Goal: Task Accomplishment & Management: Manage account settings

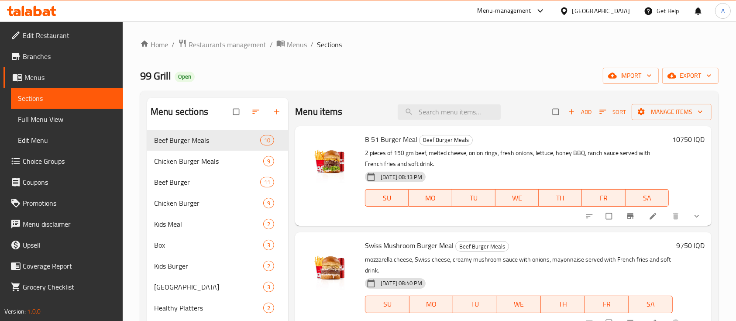
click at [229, 34] on div "Home / Restaurants management / Menus / Sections 99 Grill Open import export Me…" at bounding box center [429, 232] width 613 height 422
click at [231, 48] on span "Restaurants management" at bounding box center [228, 44] width 78 height 10
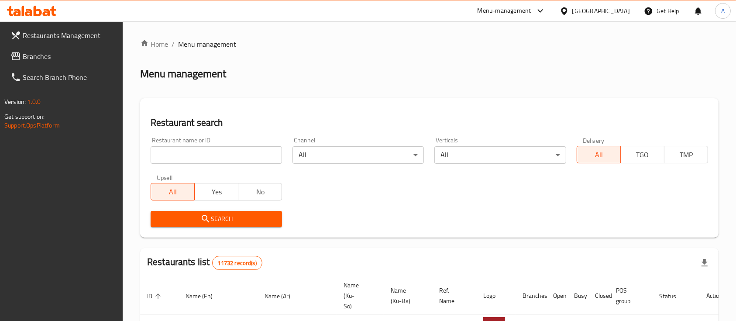
click at [234, 145] on div "Restaurant name or ID Restaurant name or ID" at bounding box center [216, 150] width 131 height 27
click at [206, 164] on div "Restaurant name or ID Restaurant name or ID" at bounding box center [216, 150] width 142 height 37
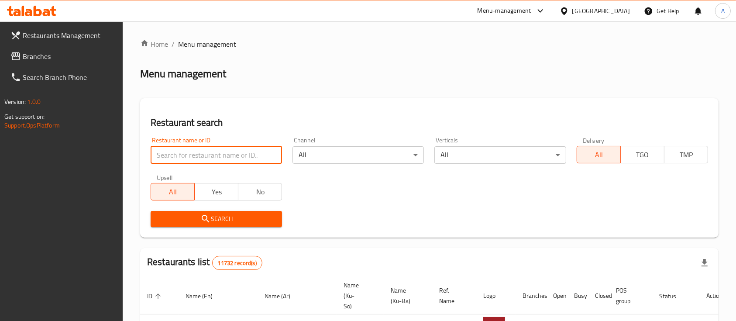
click at [198, 159] on input "search" at bounding box center [216, 154] width 131 height 17
type input "99 gril"
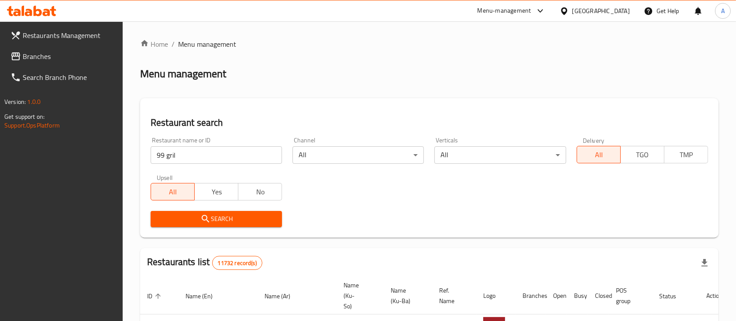
click at [206, 225] on button "Search" at bounding box center [216, 219] width 131 height 16
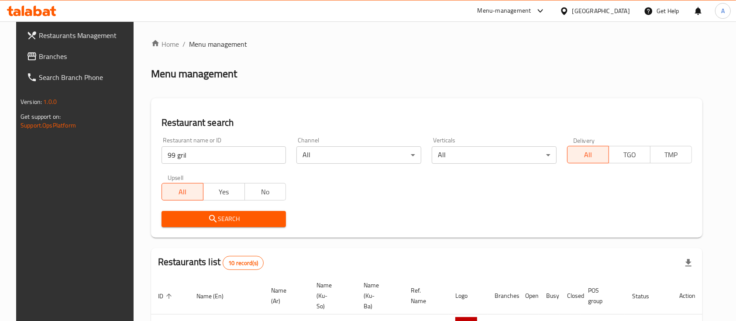
scroll to position [336, 0]
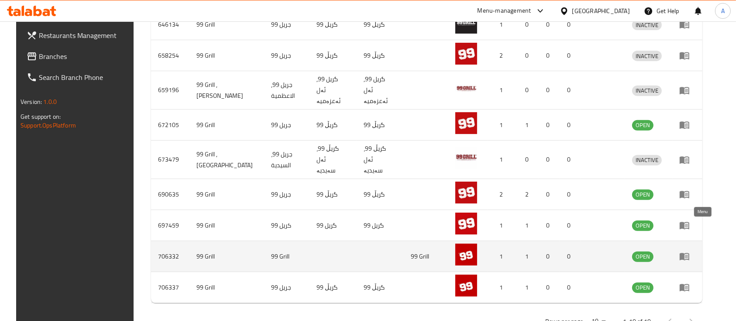
click at [690, 251] on icon "enhanced table" at bounding box center [684, 256] width 10 height 10
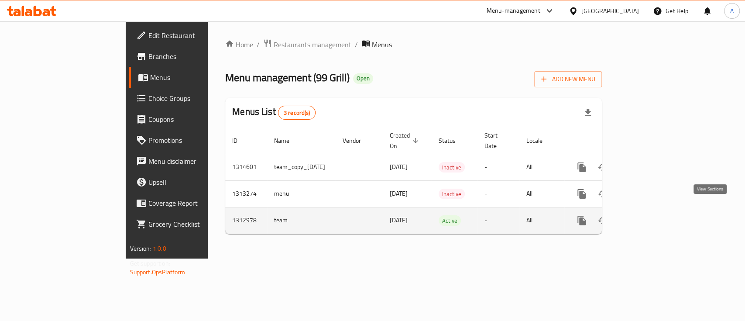
click at [650, 215] on icon "enhanced table" at bounding box center [645, 220] width 10 height 10
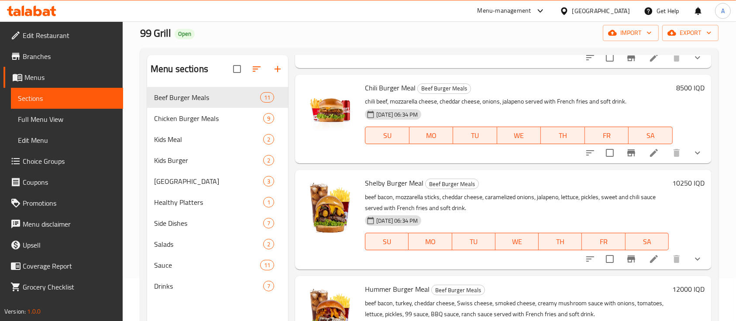
scroll to position [122, 0]
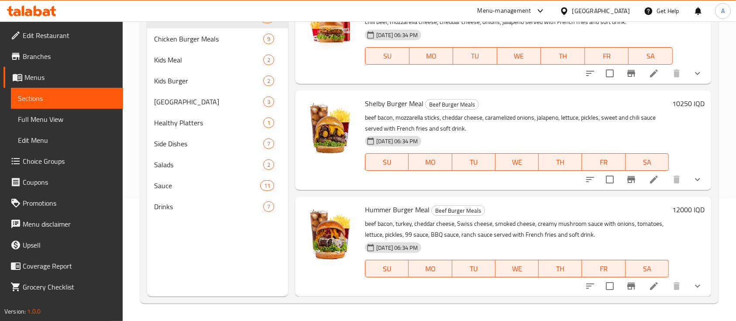
click at [507, 130] on p "beef bacon, mozzarella sticks, cheddar cheese, caramelized onions, jalapeno, le…" at bounding box center [517, 123] width 304 height 22
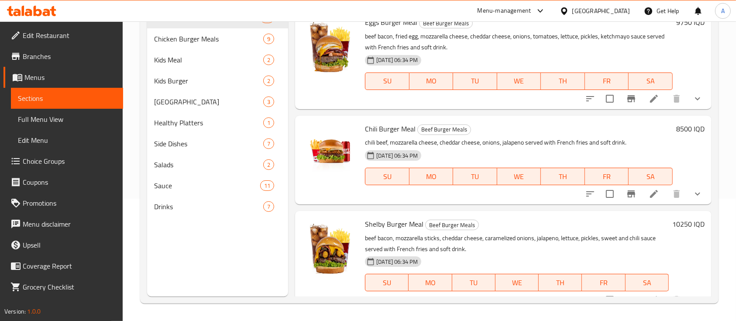
scroll to position [692, 0]
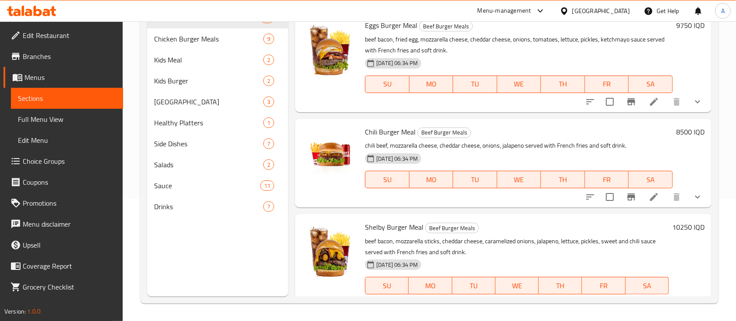
click at [440, 56] on p "beef bacon, fried egg, mozzarella cheese, cheddar cheese, onions, tomatoes, let…" at bounding box center [519, 45] width 308 height 22
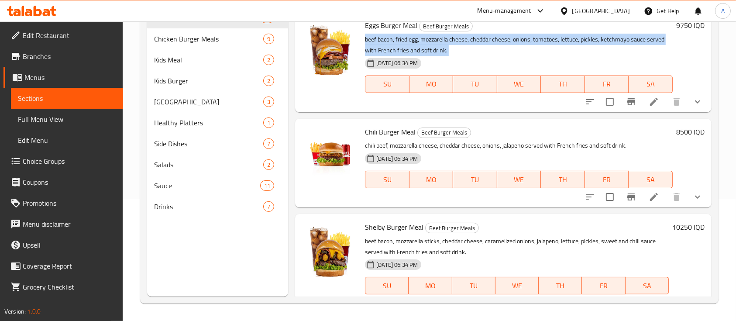
click at [440, 56] on p "beef bacon, fried egg, mozzarella cheese, cheddar cheese, onions, tomatoes, let…" at bounding box center [519, 45] width 308 height 22
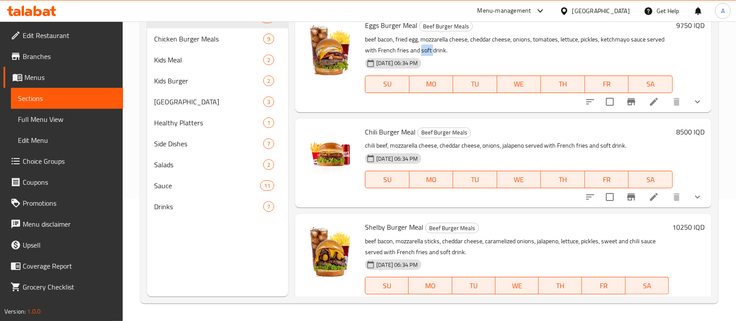
click at [440, 56] on p "beef bacon, fried egg, mozzarella cheese, cheddar cheese, onions, tomatoes, let…" at bounding box center [519, 45] width 308 height 22
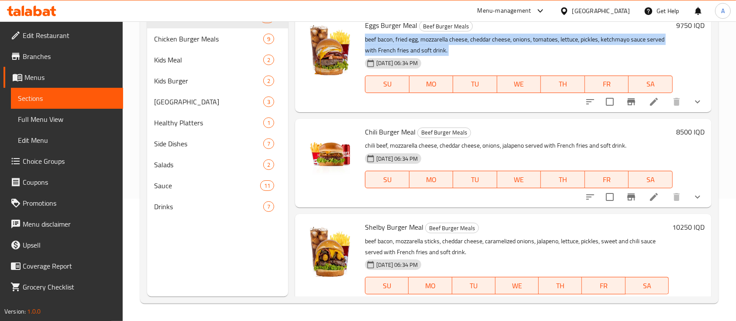
click at [440, 56] on p "beef bacon, fried egg, mozzarella cheese, cheddar cheese, onions, tomatoes, let…" at bounding box center [519, 45] width 308 height 22
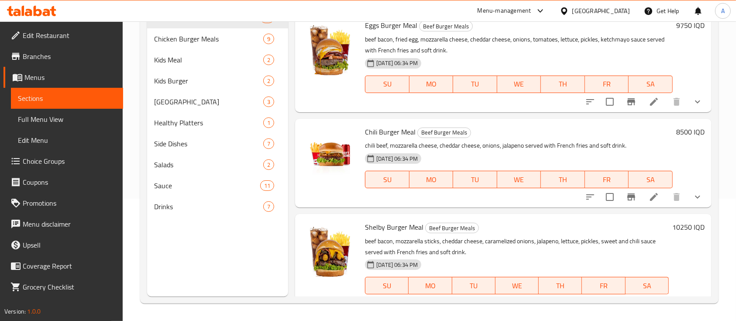
click at [377, 32] on span "Eggs Burger Meal" at bounding box center [391, 25] width 52 height 13
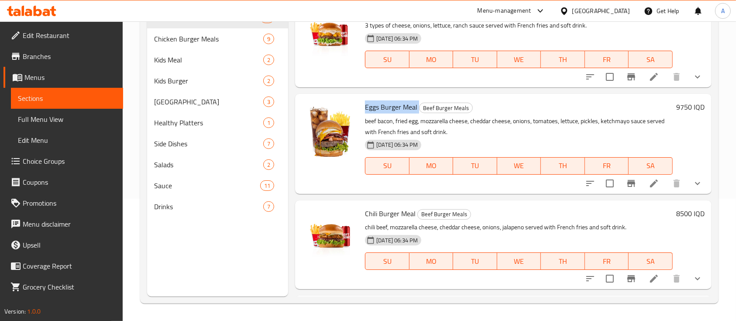
scroll to position [607, 0]
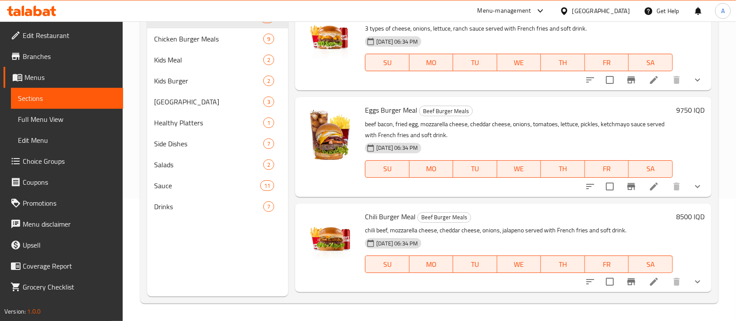
click at [420, 141] on p "beef bacon, fried egg, mozzarella cheese, cheddar cheese, onions, tomatoes, let…" at bounding box center [519, 130] width 308 height 22
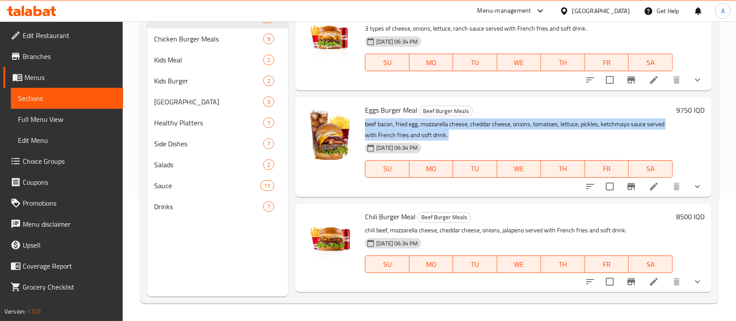
click at [420, 141] on p "beef bacon, fried egg, mozzarella cheese, cheddar cheese, onions, tomatoes, let…" at bounding box center [519, 130] width 308 height 22
click at [393, 152] on div "[DATE] 06:34 PM" at bounding box center [400, 147] width 79 height 17
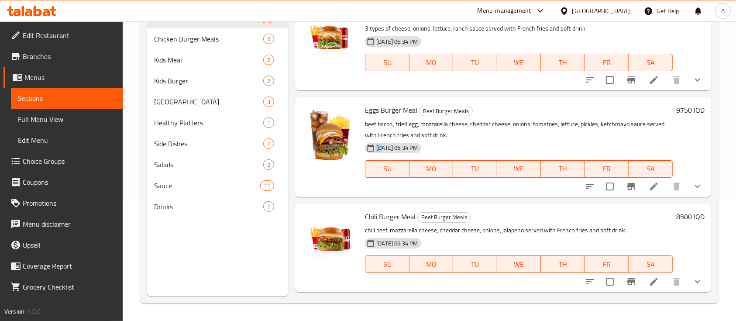
click at [393, 152] on div "[DATE] 06:34 PM" at bounding box center [400, 147] width 79 height 17
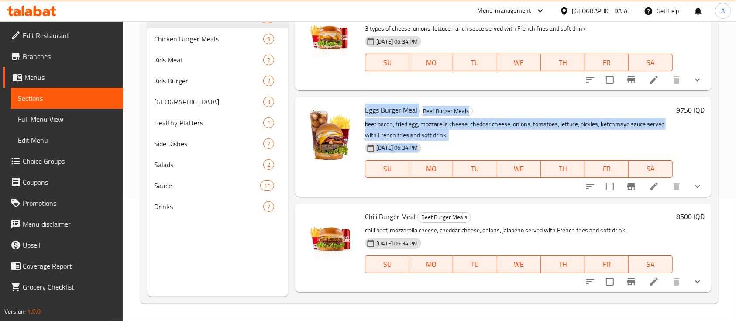
drag, startPoint x: 393, startPoint y: 152, endPoint x: 381, endPoint y: 118, distance: 36.2
click at [381, 118] on div "Eggs Burger Meal Beef Burger Meals beef bacon, fried egg, mozzarella cheese, ch…" at bounding box center [518, 146] width 315 height 93
click at [381, 117] on span "Eggs Burger Meal" at bounding box center [391, 109] width 52 height 13
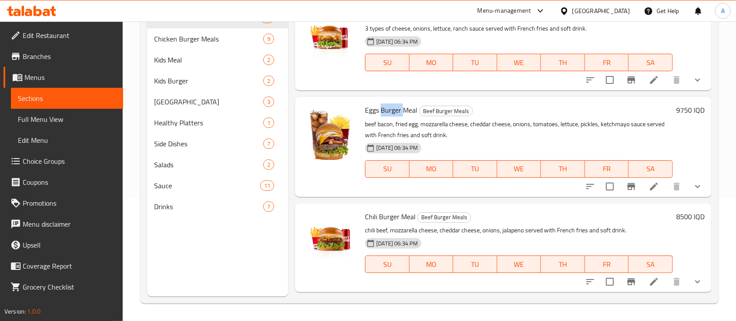
click at [381, 117] on span "Eggs Burger Meal" at bounding box center [391, 109] width 52 height 13
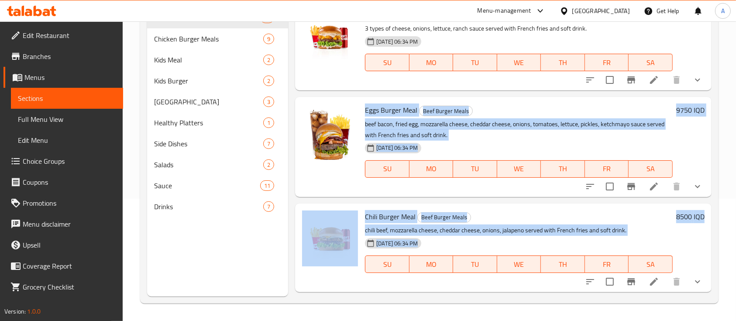
drag, startPoint x: 381, startPoint y: 117, endPoint x: 451, endPoint y: 261, distance: 159.7
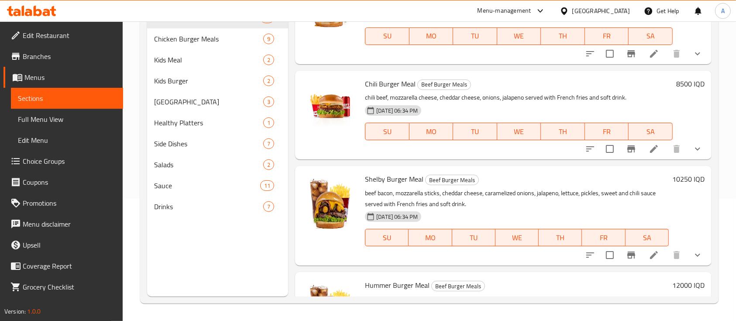
click at [421, 221] on span "[DATE] 06:34 PM" at bounding box center [397, 217] width 48 height 8
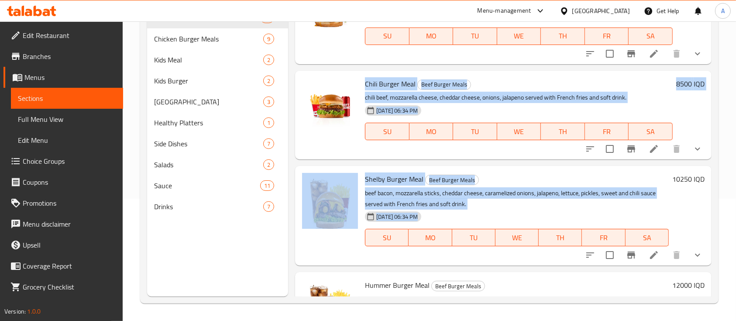
drag, startPoint x: 426, startPoint y: 227, endPoint x: 367, endPoint y: 99, distance: 141.0
click at [367, 90] on span "Chili Burger Meal" at bounding box center [390, 83] width 51 height 13
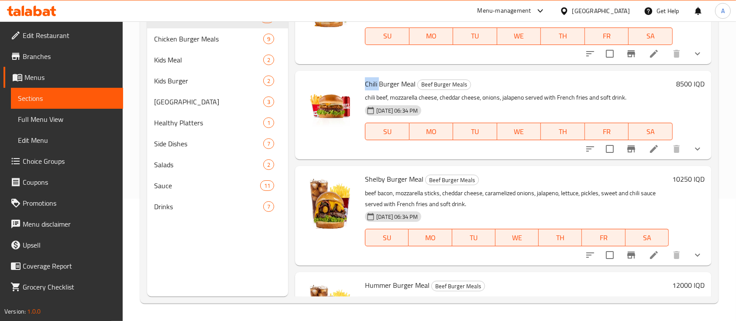
click at [367, 90] on span "Chili Burger Meal" at bounding box center [390, 83] width 51 height 13
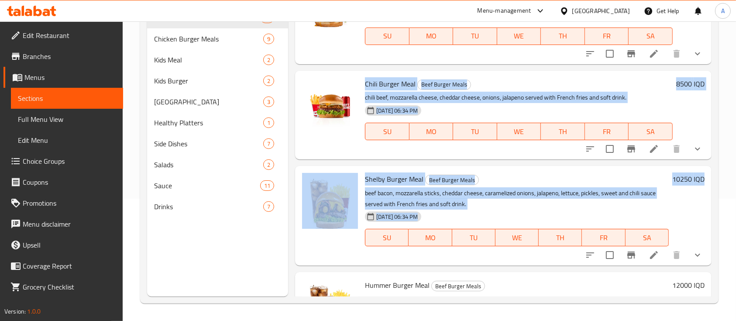
drag, startPoint x: 367, startPoint y: 99, endPoint x: 631, endPoint y: 223, distance: 292.1
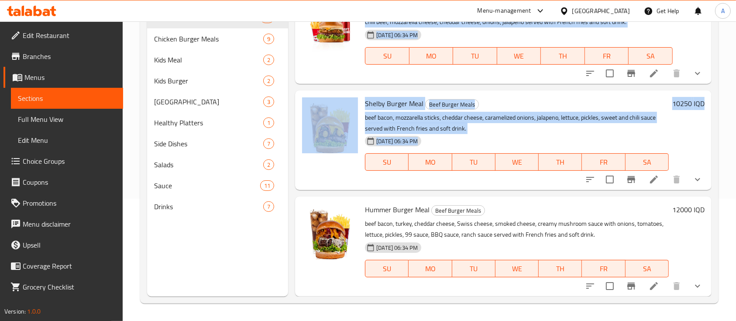
drag, startPoint x: 432, startPoint y: 247, endPoint x: 374, endPoint y: 78, distance: 178.2
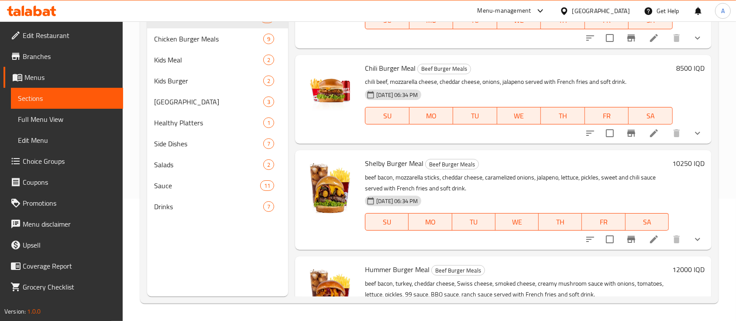
click at [369, 75] on span "Chili Burger Meal" at bounding box center [390, 68] width 51 height 13
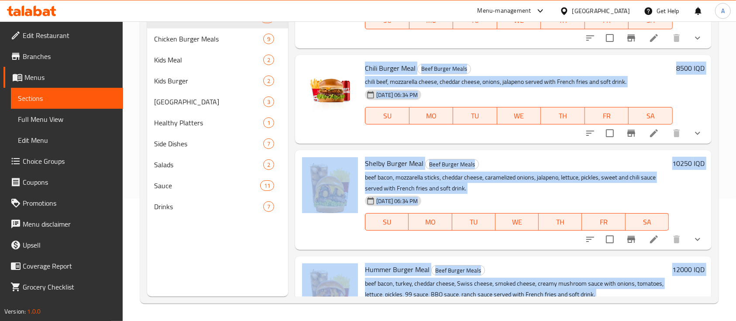
scroll to position [826, 0]
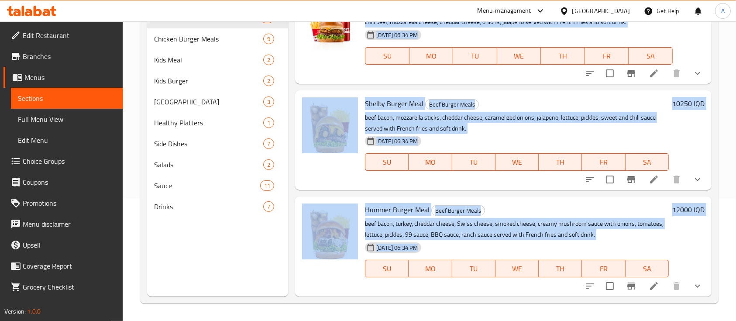
drag, startPoint x: 369, startPoint y: 76, endPoint x: 605, endPoint y: 248, distance: 290.9
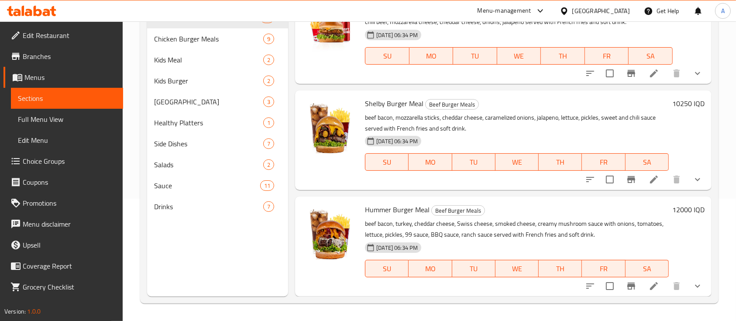
click at [210, 285] on div "Menu sections Beef Burger Meals 11 Chicken Burger Meals 9 Kids Meal 2 Kids Burg…" at bounding box center [217, 136] width 141 height 321
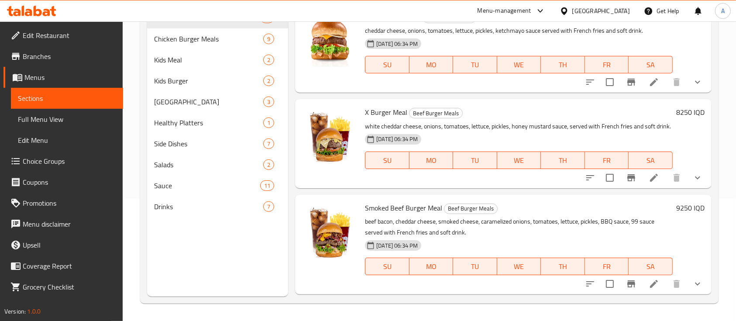
scroll to position [0, 0]
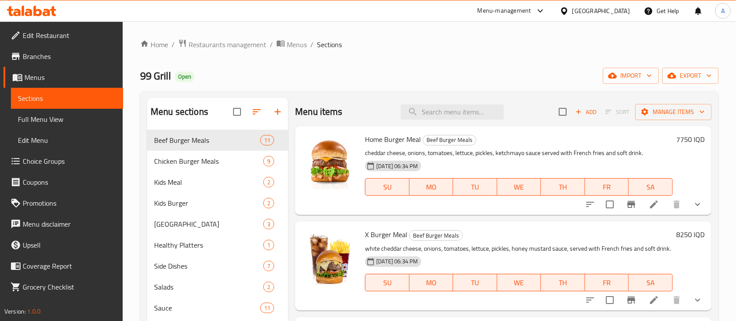
click at [507, 170] on div "[DATE] 06:34 PM SU MO TU WE TH FR SA" at bounding box center [518, 180] width 315 height 47
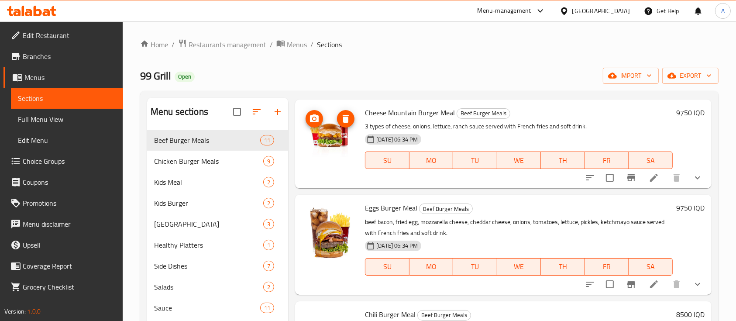
scroll to position [631, 0]
click at [424, 133] on p "3 types of cheese, onions, lettuce, ranch sauce served with French fries and so…" at bounding box center [519, 127] width 308 height 11
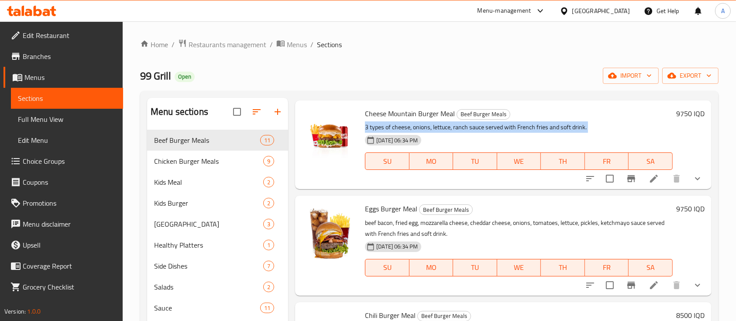
click at [424, 133] on p "3 types of cheese, onions, lettuce, ranch sauce served with French fries and so…" at bounding box center [519, 127] width 308 height 11
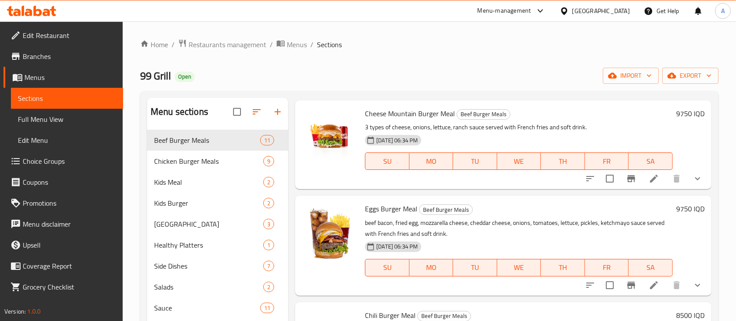
click at [375, 120] on span "Cheese Mountain Burger Meal" at bounding box center [410, 113] width 90 height 13
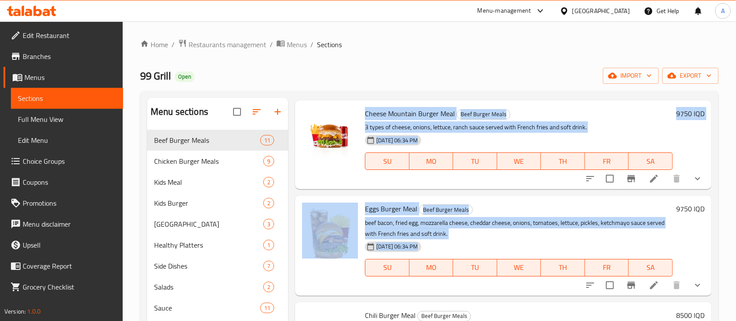
drag, startPoint x: 375, startPoint y: 125, endPoint x: 406, endPoint y: 261, distance: 139.4
click at [421, 251] on span "[DATE] 06:34 PM" at bounding box center [397, 246] width 48 height 8
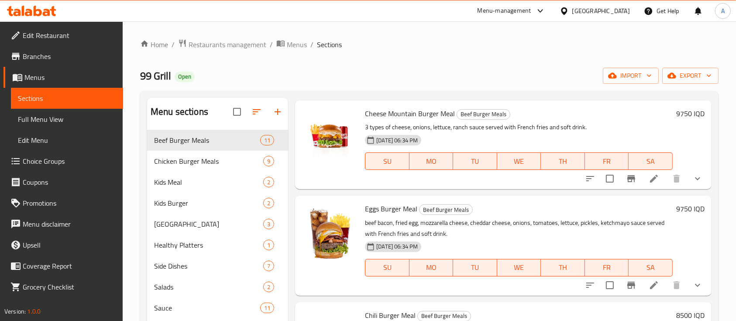
drag, startPoint x: 440, startPoint y: 260, endPoint x: 362, endPoint y: 117, distance: 162.5
click at [362, 117] on div "Cheese Mountain Burger Meal Beef Burger Meals 3 types of cheese, onions, lettuc…" at bounding box center [518, 145] width 315 height 82
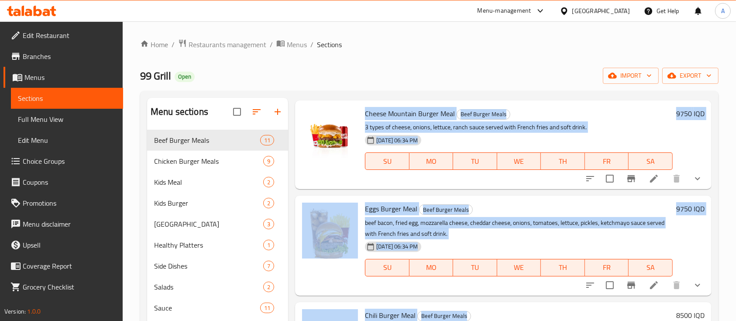
drag, startPoint x: 362, startPoint y: 117, endPoint x: 671, endPoint y: 311, distance: 364.4
click at [671, 311] on div "Menu items Add Sort Manage items Home Burger Meal Beef Burger Meals cheddar che…" at bounding box center [499, 258] width 423 height 321
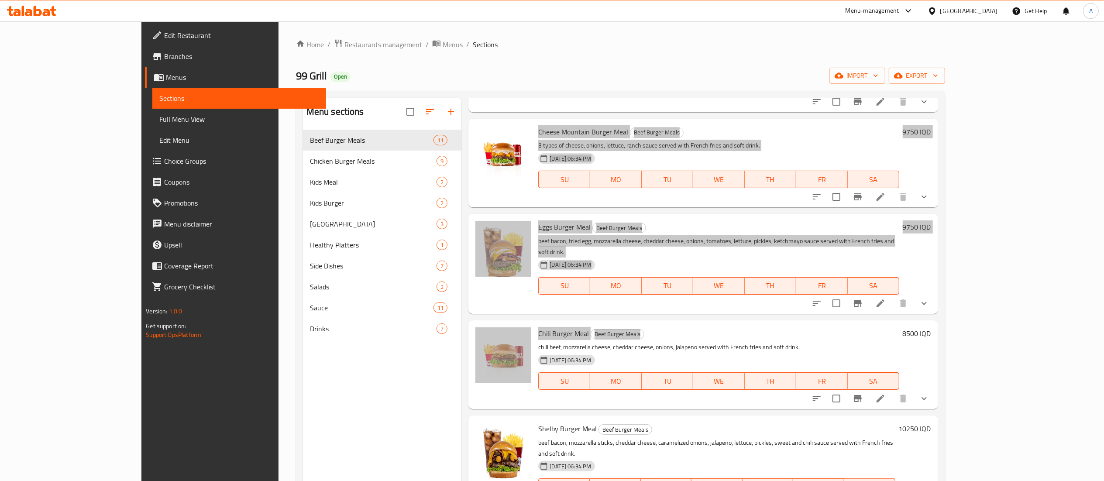
scroll to position [591, 0]
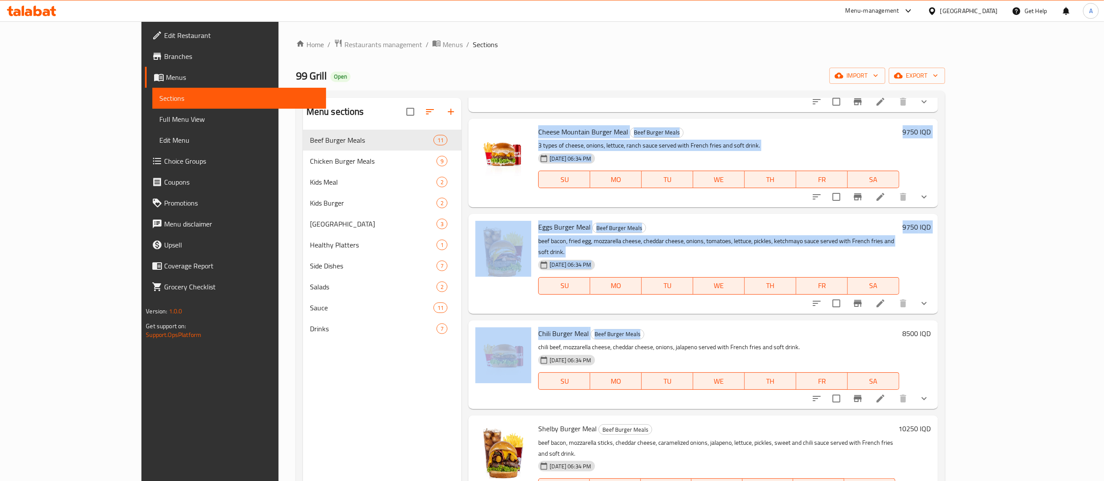
click at [659, 236] on p "beef bacon, fried egg, mozzarella cheese, cheddar cheese, onions, tomatoes, let…" at bounding box center [718, 247] width 361 height 22
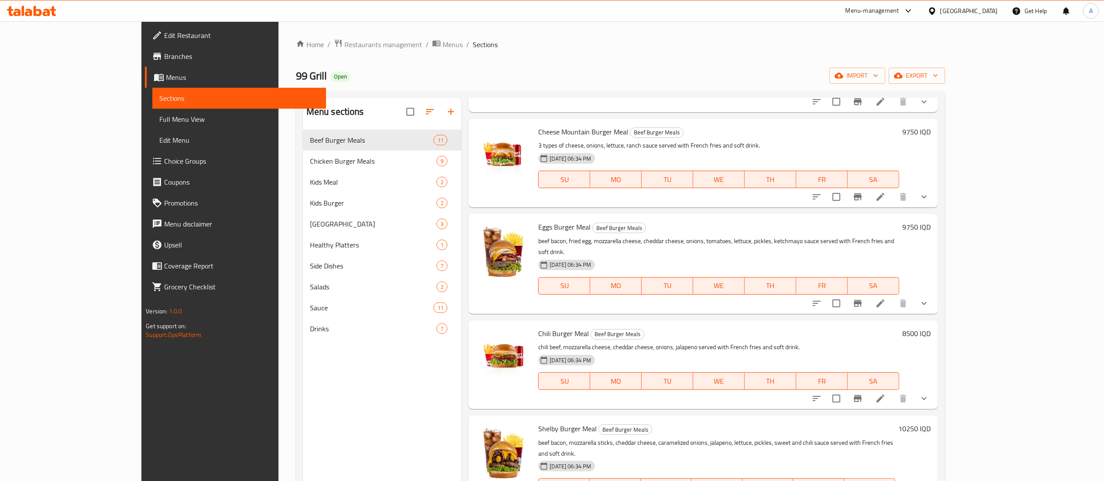
click at [538, 125] on span "Cheese Mountain Burger Meal" at bounding box center [583, 131] width 90 height 13
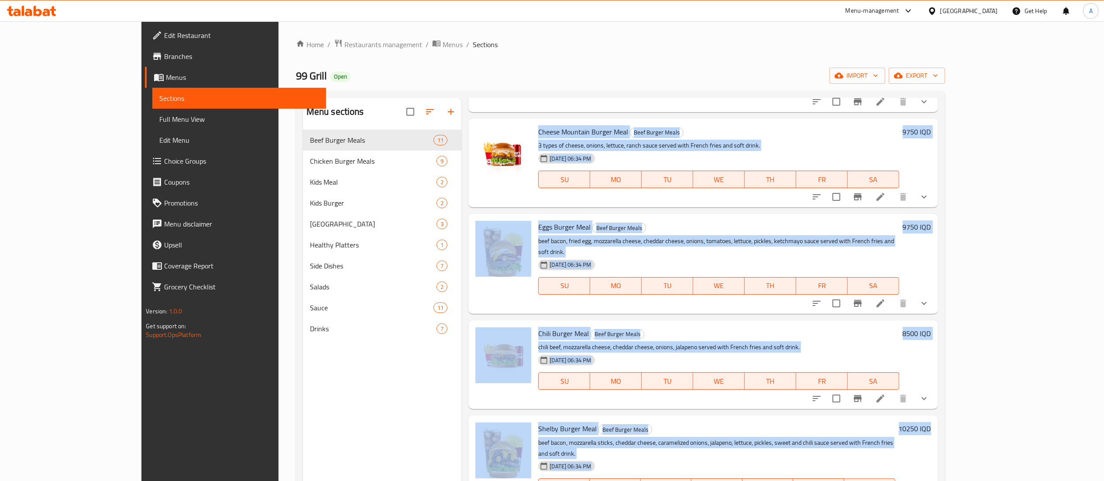
drag, startPoint x: 509, startPoint y: 118, endPoint x: 715, endPoint y: 448, distance: 389.1
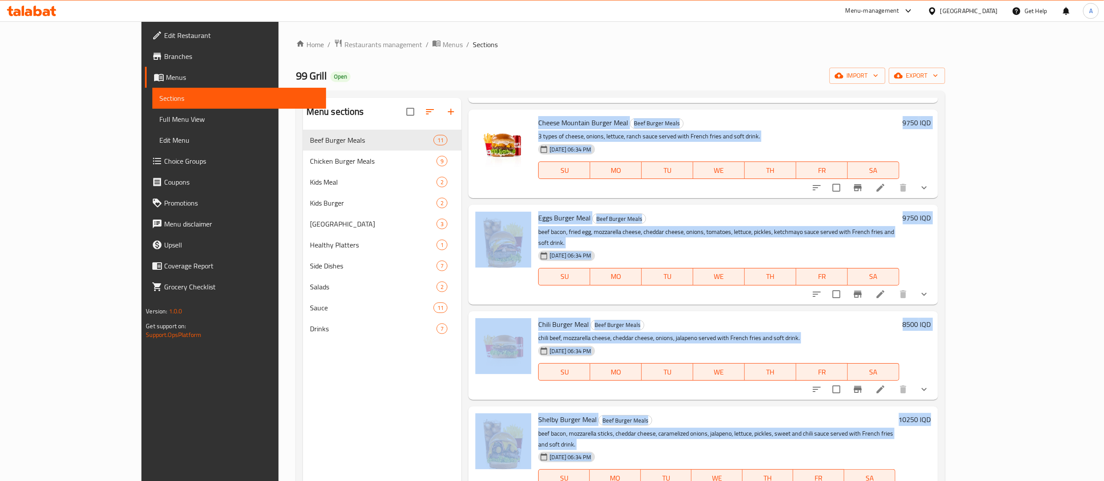
click at [580, 448] on div "[DATE] 06:34 PM" at bounding box center [580, 456] width 91 height 17
drag, startPoint x: 580, startPoint y: 424, endPoint x: 490, endPoint y: 128, distance: 309.3
click at [660, 205] on div "Eggs Burger Meal Beef Burger Meals beef bacon, fried egg, mozzarella cheese, ch…" at bounding box center [702, 255] width 469 height 100
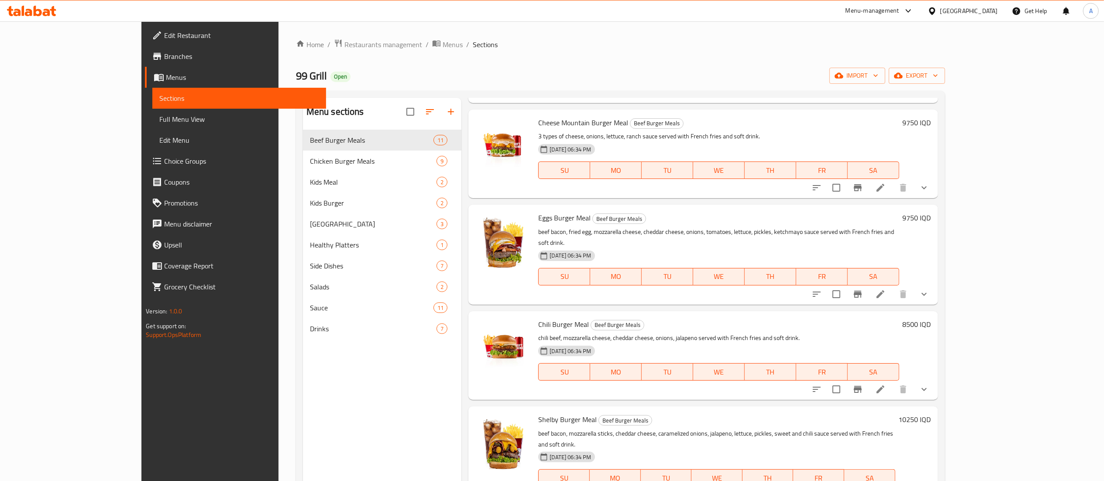
click at [538, 116] on span "Cheese Mountain Burger Meal" at bounding box center [583, 122] width 90 height 13
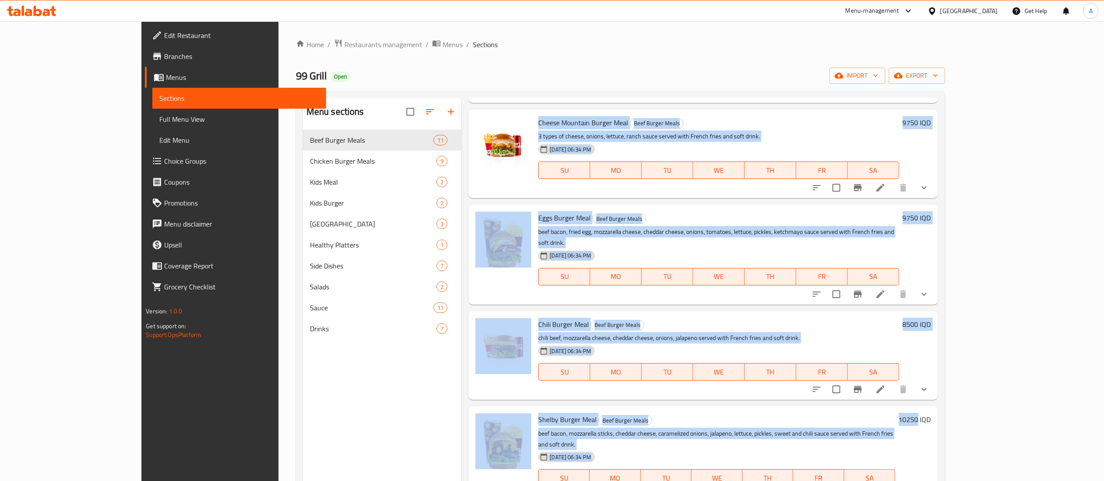
drag, startPoint x: 506, startPoint y: 113, endPoint x: 615, endPoint y: 469, distance: 371.6
click at [615, 469] on div "[PERSON_NAME] Meal Beef Burger Meals beef bacon, mozzarella sticks, cheddar che…" at bounding box center [717, 456] width 364 height 93
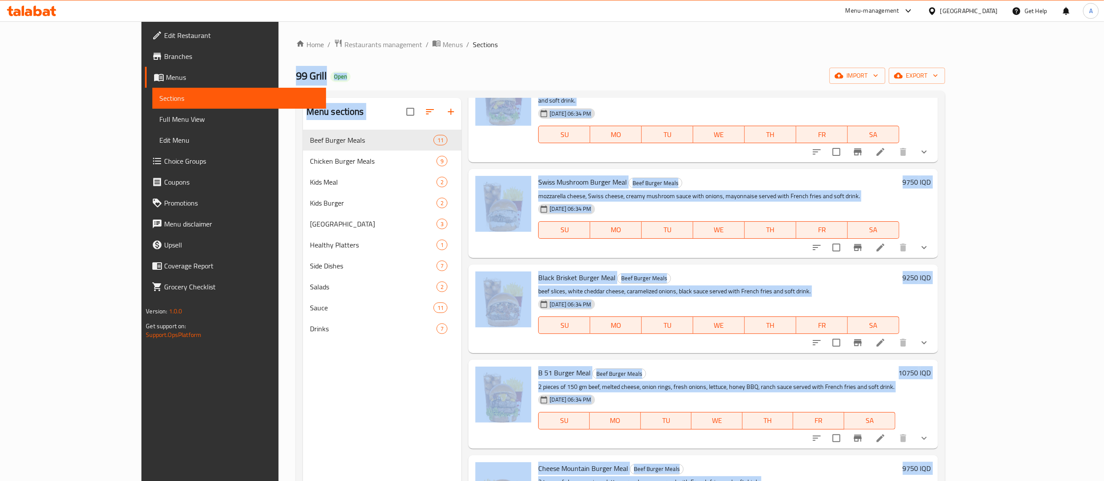
scroll to position [0, 0]
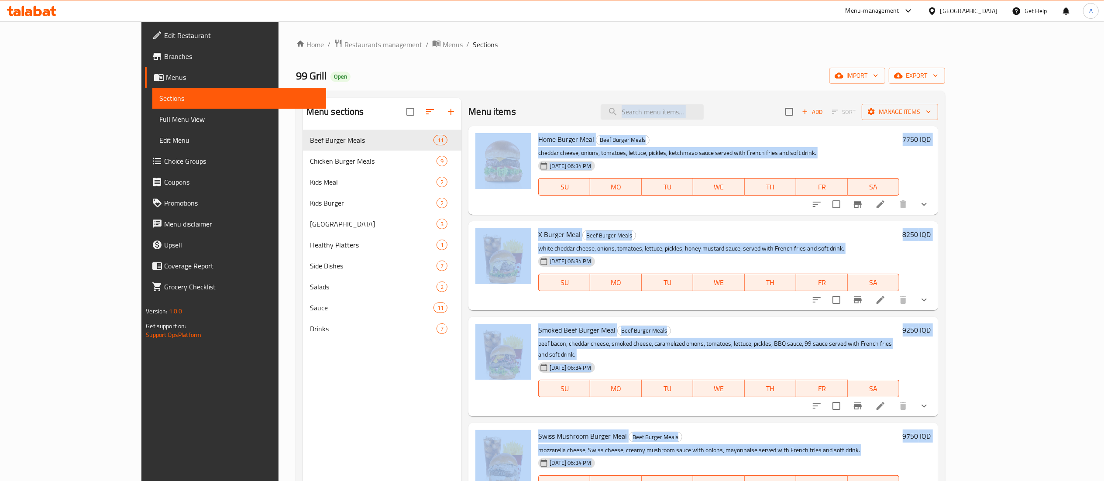
drag, startPoint x: 615, startPoint y: 469, endPoint x: 505, endPoint y: 120, distance: 365.9
click at [505, 120] on div "Menu items Add Sort Manage items Home Burger Meal Beef Burger Meals cheddar che…" at bounding box center [699, 338] width 476 height 481
click at [505, 120] on div "Menu items Add Sort Manage items" at bounding box center [702, 112] width 469 height 28
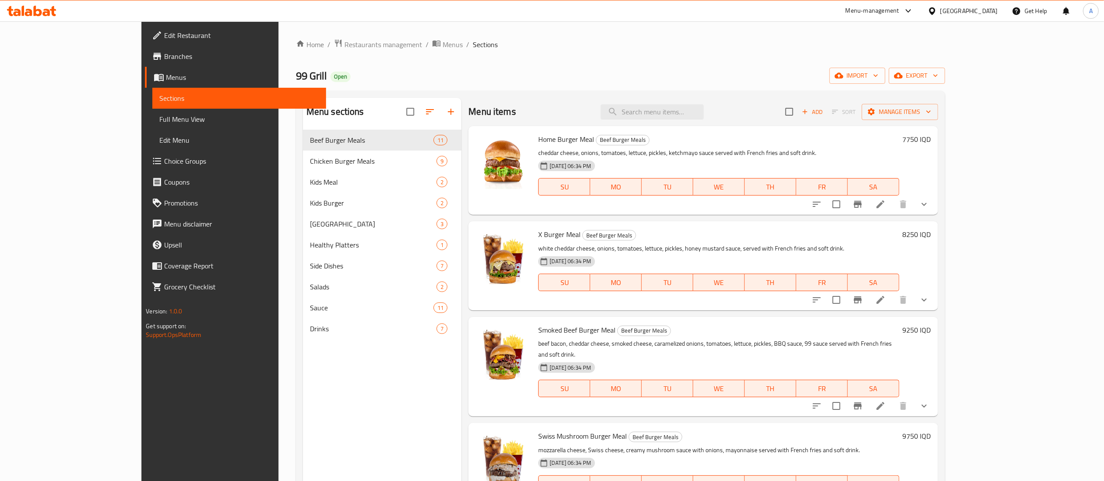
click at [505, 120] on div "Menu items Add Sort Manage items" at bounding box center [702, 112] width 469 height 28
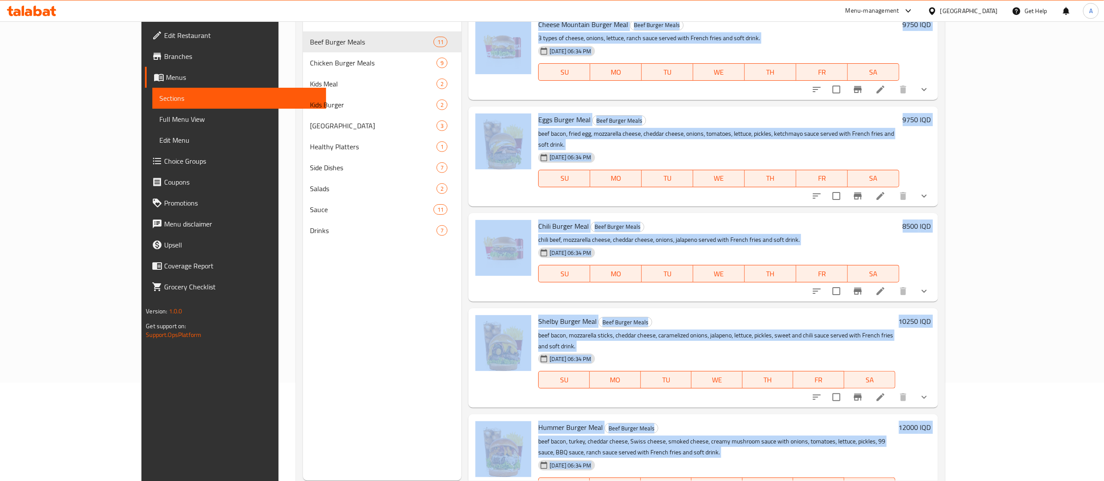
scroll to position [123, 0]
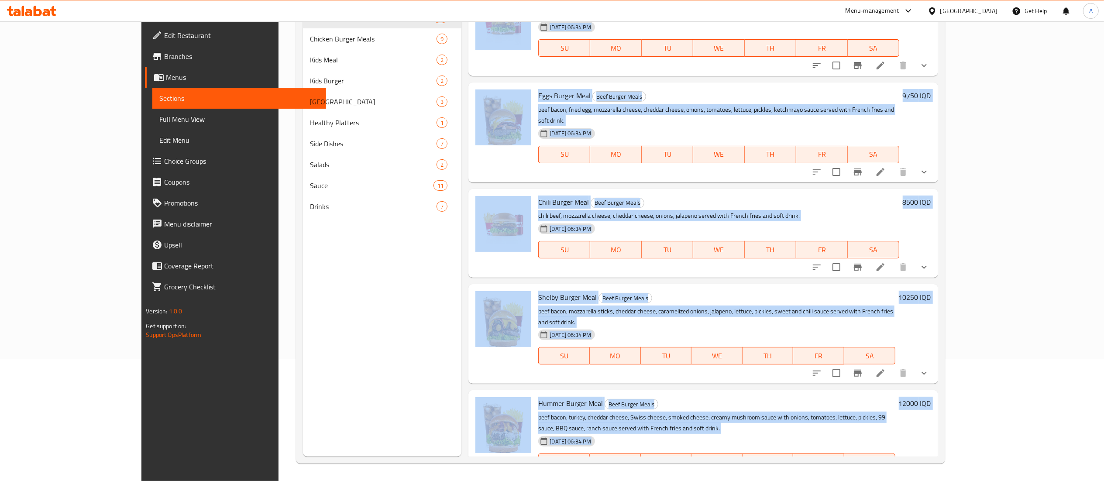
drag, startPoint x: 505, startPoint y: 120, endPoint x: 578, endPoint y: 427, distance: 315.6
click at [578, 427] on div "Menu items Add Sort Manage items Home Burger Meal Beef Burger Meals cheddar che…" at bounding box center [699, 216] width 476 height 481
click at [574, 437] on span "[DATE] 06:34 PM" at bounding box center [570, 441] width 48 height 8
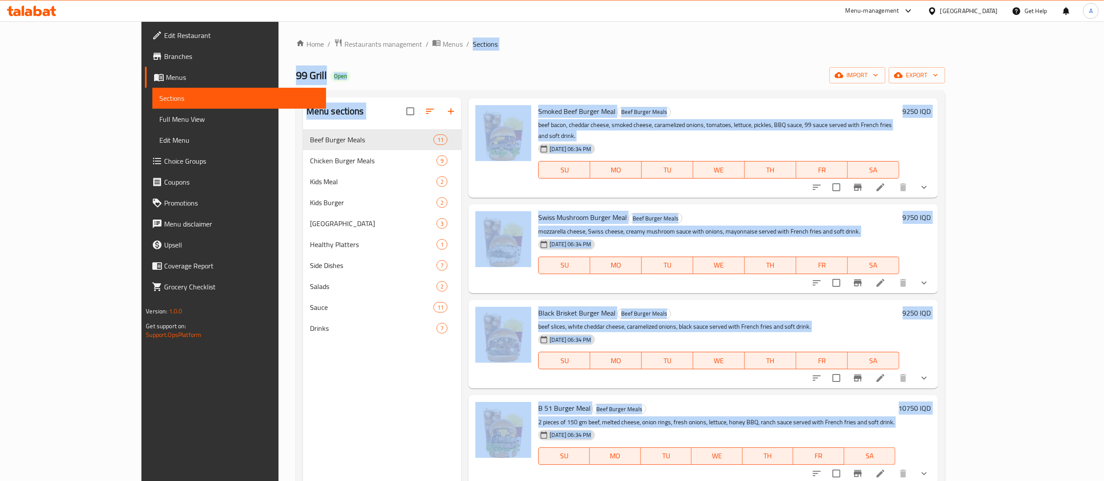
scroll to position [0, 0]
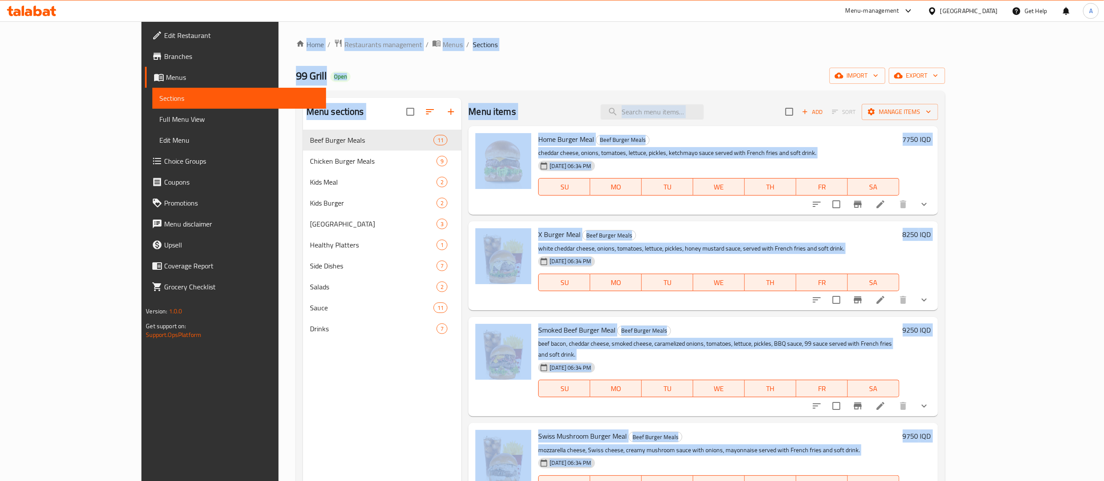
drag, startPoint x: 574, startPoint y: 409, endPoint x: 193, endPoint y: 31, distance: 536.5
click at [279, 31] on div "Home / Restaurants management / Menus / Sections 99 Grill Open import export Me…" at bounding box center [621, 312] width 684 height 582
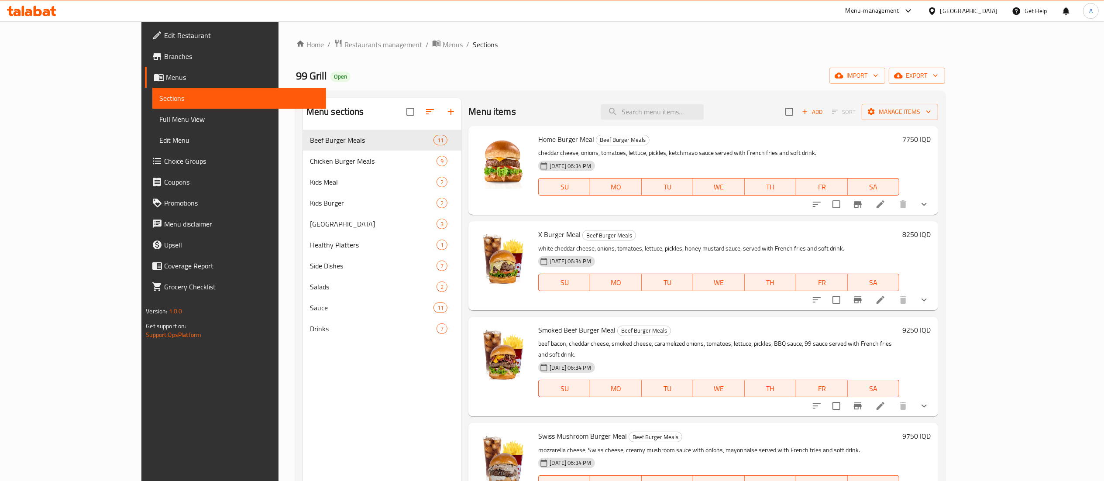
click at [279, 31] on div "Home / Restaurants management / Menus / Sections 99 Grill Open import export Me…" at bounding box center [621, 312] width 684 height 582
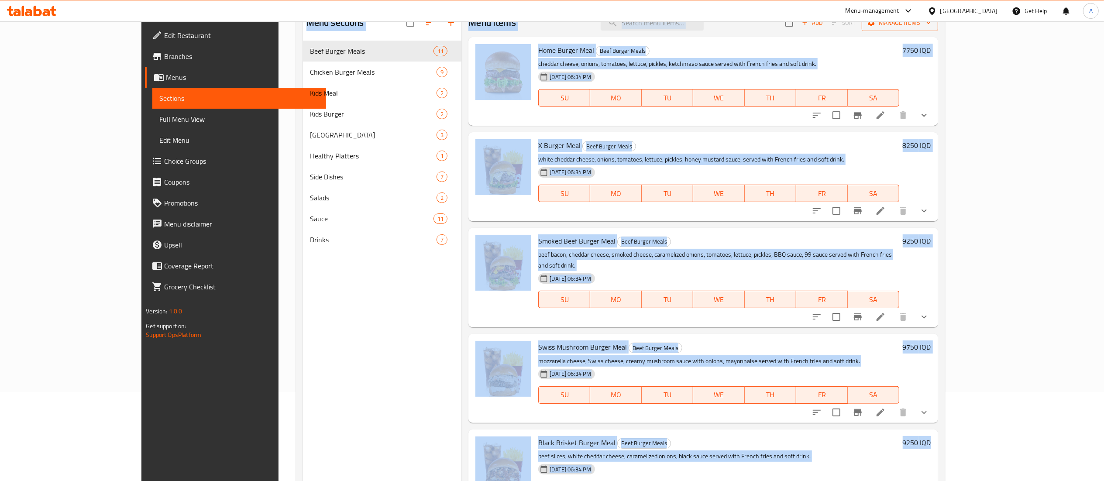
scroll to position [123, 0]
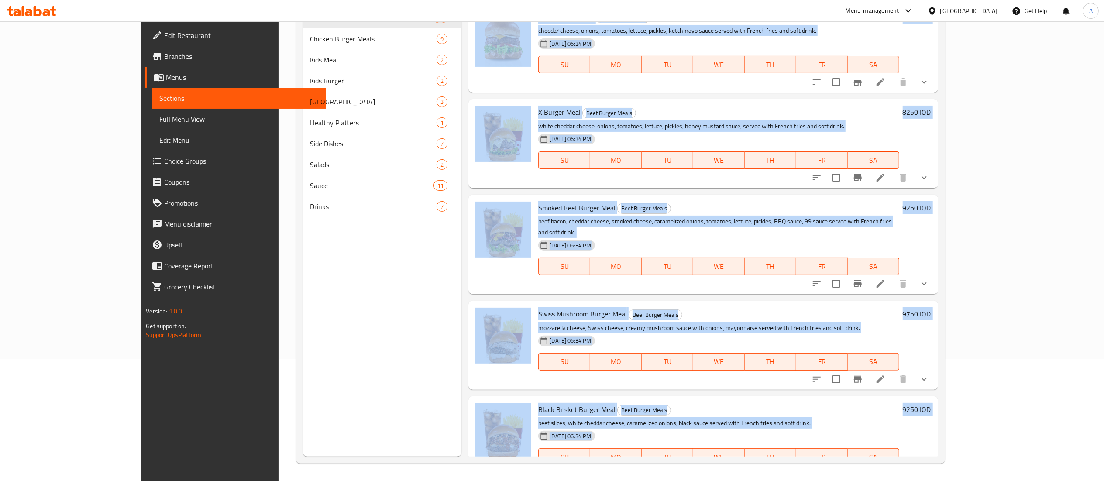
drag, startPoint x: 193, startPoint y: 31, endPoint x: 796, endPoint y: 490, distance: 758.5
click at [796, 359] on html "​ Menu-management [GEOGRAPHIC_DATA] Get Help A Edit Restaurant Branches Menus S…" at bounding box center [552, 118] width 1104 height 481
click at [790, 418] on p "beef slices, white cheddar cheese, caramelized onions, black sauce served with …" at bounding box center [718, 423] width 361 height 11
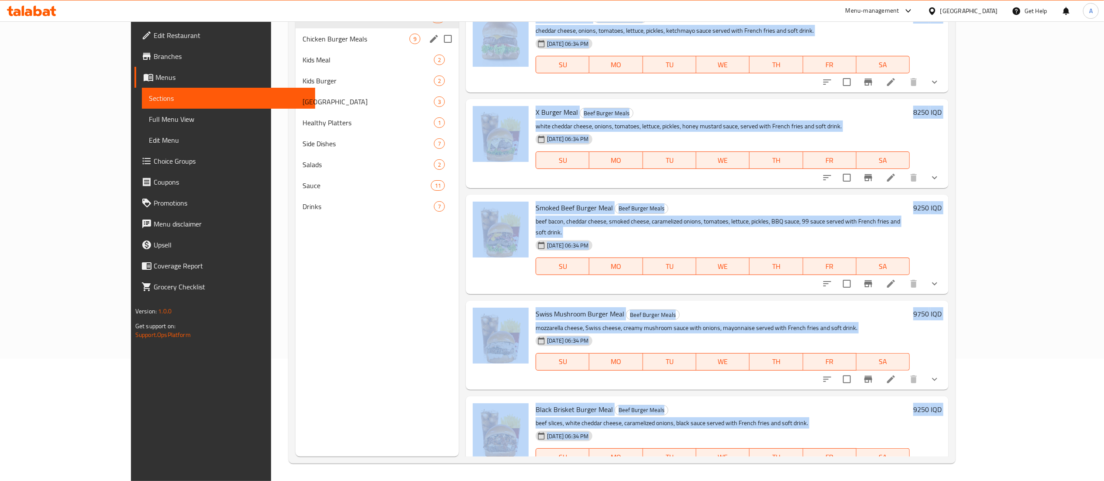
scroll to position [0, 0]
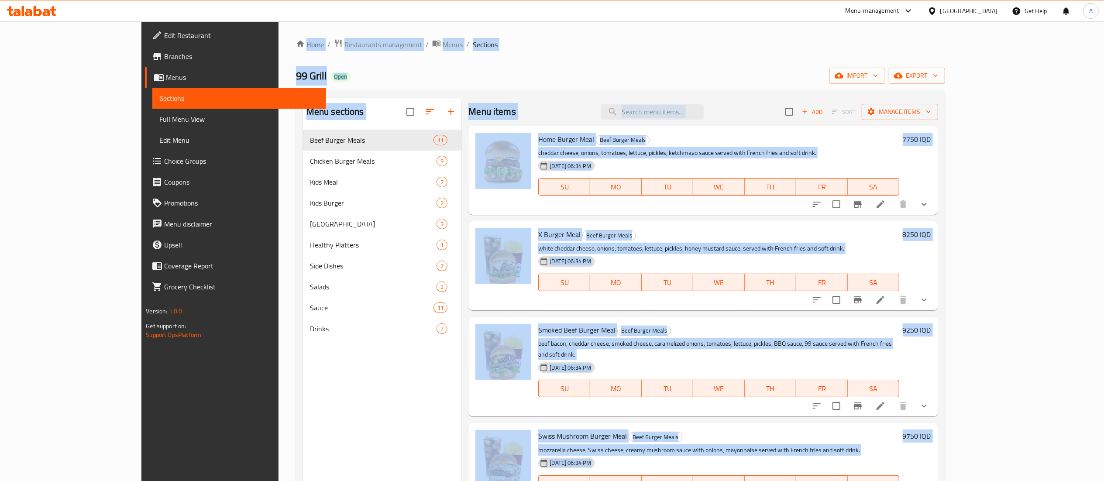
drag, startPoint x: 591, startPoint y: 424, endPoint x: 205, endPoint y: 31, distance: 550.7
click at [279, 31] on div "Home / Restaurants management / Menus / Sections 99 Grill Open import export Me…" at bounding box center [621, 312] width 684 height 582
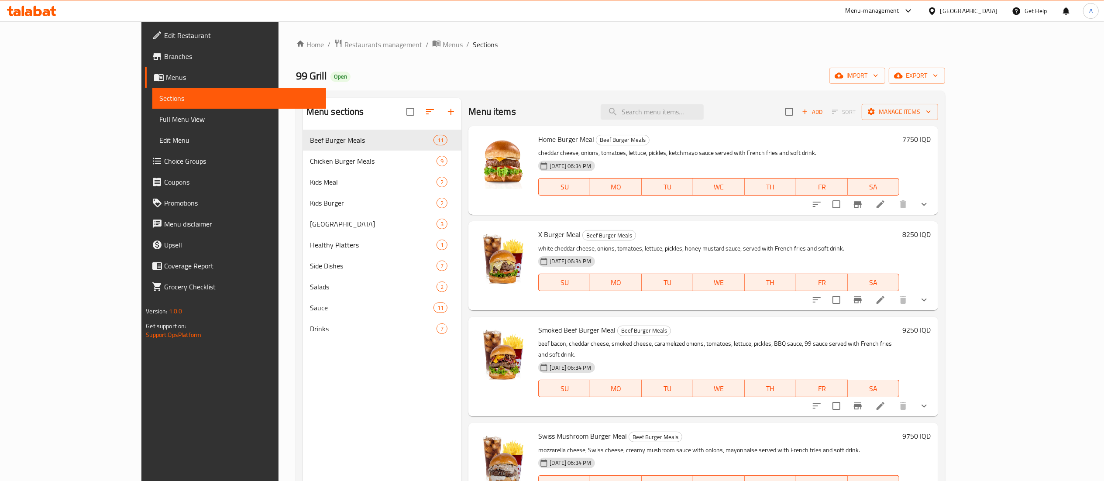
click at [279, 31] on div "Home / Restaurants management / Menus / Sections 99 Grill Open import export Me…" at bounding box center [621, 312] width 684 height 582
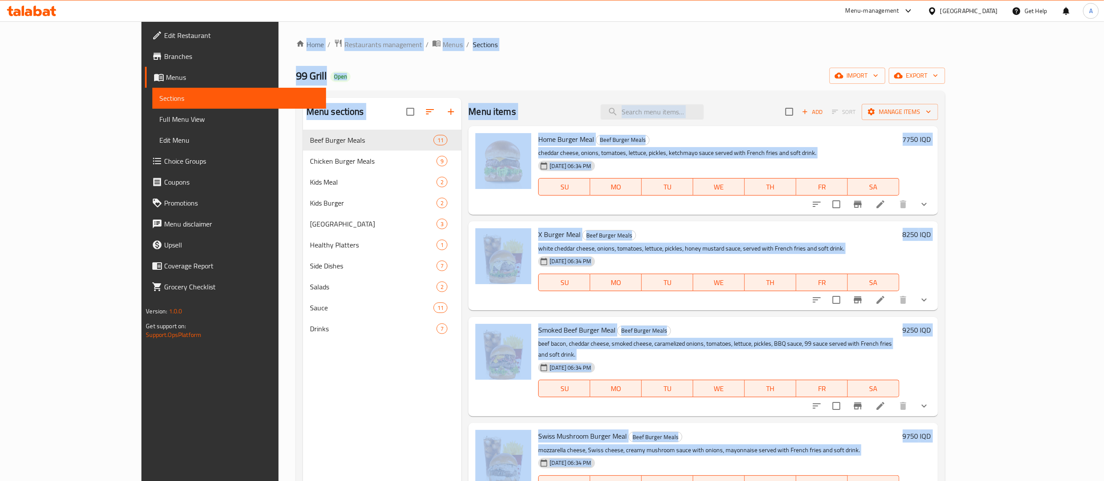
scroll to position [123, 0]
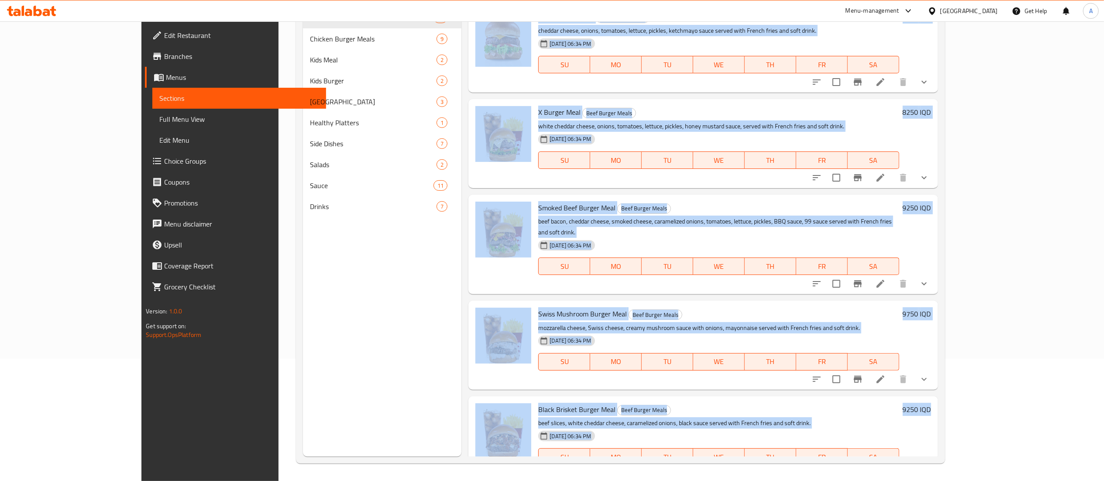
drag, startPoint x: 205, startPoint y: 31, endPoint x: 1061, endPoint y: 471, distance: 962.5
click at [963, 471] on div "Home / Restaurants management / Menus / Sections 99 Grill Open import export Me…" at bounding box center [621, 190] width 684 height 582
click at [963, 427] on div "Home / Restaurants management / Menus / Sections 99 Grill Open import export Me…" at bounding box center [621, 190] width 684 height 582
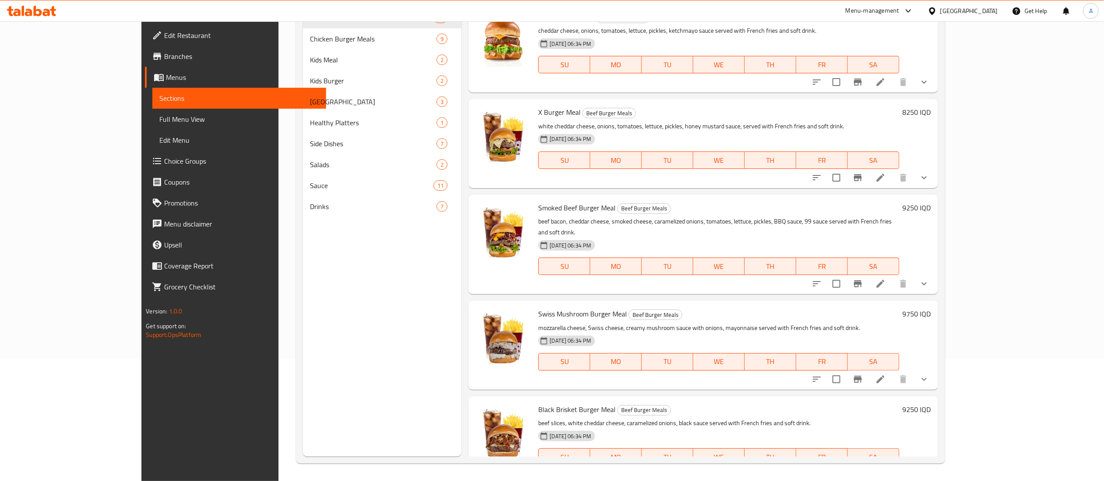
scroll to position [0, 0]
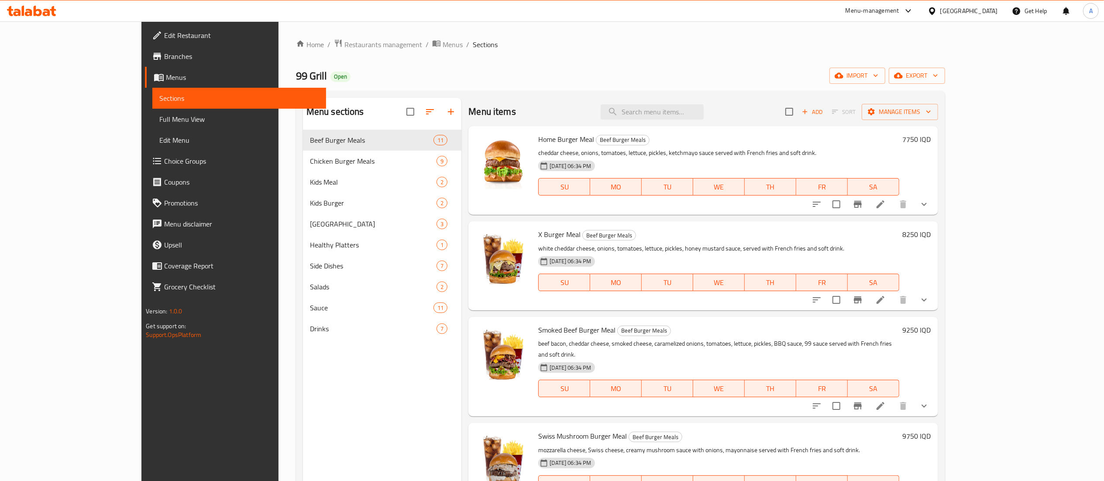
click at [296, 84] on span "99 Grill" at bounding box center [311, 76] width 31 height 20
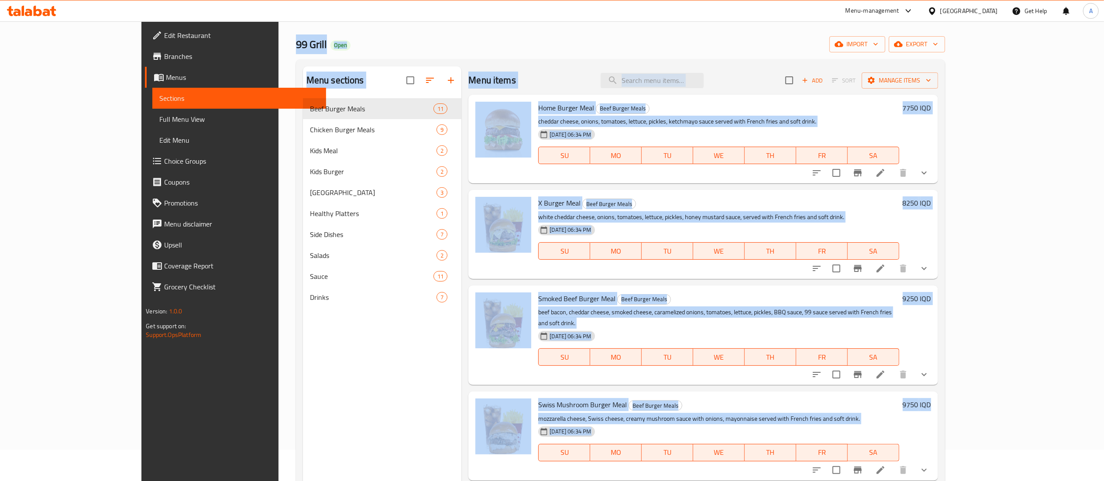
scroll to position [123, 0]
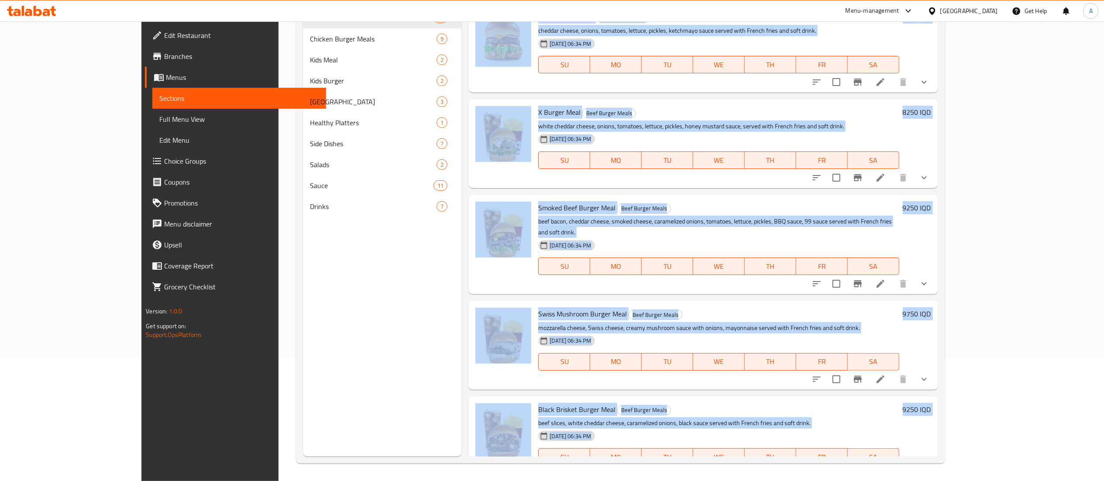
drag, startPoint x: 212, startPoint y: 84, endPoint x: 821, endPoint y: 488, distance: 731.2
click at [821, 359] on html "​ Menu-management [GEOGRAPHIC_DATA] Get Help A Edit Restaurant Branches Menus S…" at bounding box center [552, 118] width 1104 height 481
drag, startPoint x: 197, startPoint y: 33, endPoint x: 1090, endPoint y: 461, distance: 990.5
click at [963, 461] on div "Home / Restaurants management / Menus / Sections 99 Grill Open import export Me…" at bounding box center [621, 190] width 684 height 582
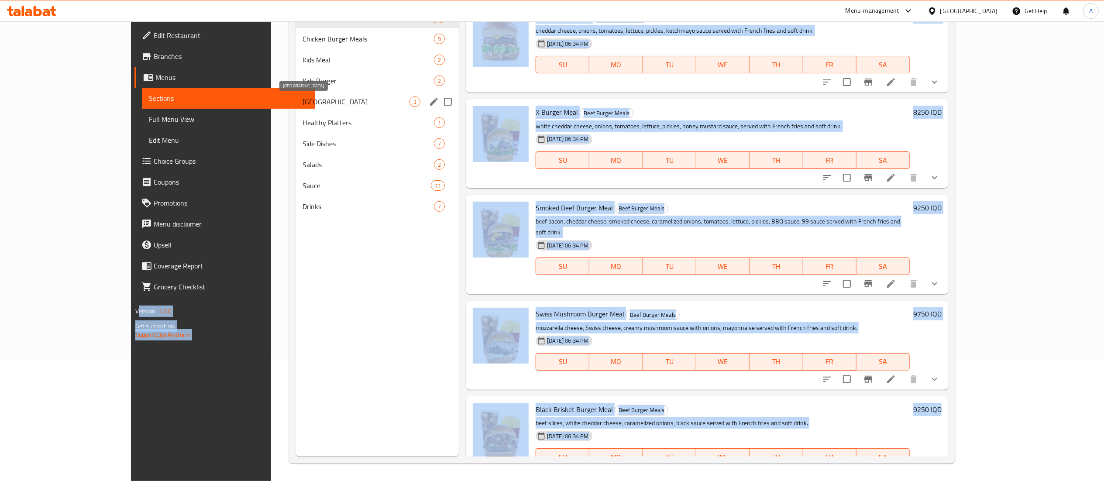
scroll to position [0, 0]
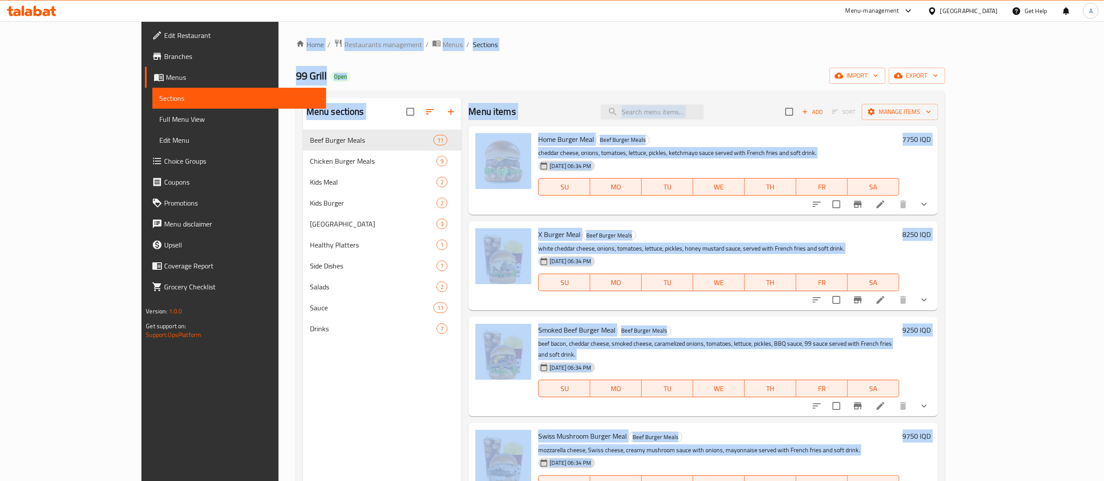
drag, startPoint x: 1090, startPoint y: 461, endPoint x: 186, endPoint y: 33, distance: 1000.6
click at [279, 33] on div "Home / Restaurants management / Menus / Sections 99 Grill Open import export Me…" at bounding box center [621, 312] width 684 height 582
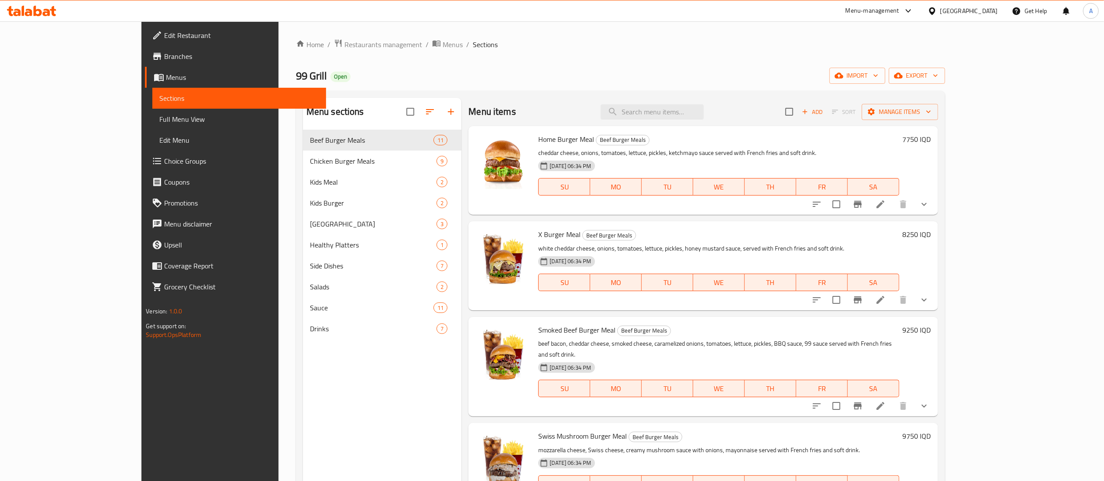
click at [279, 33] on div "Home / Restaurants management / Menus / Sections 99 Grill Open import export Me…" at bounding box center [621, 312] width 684 height 582
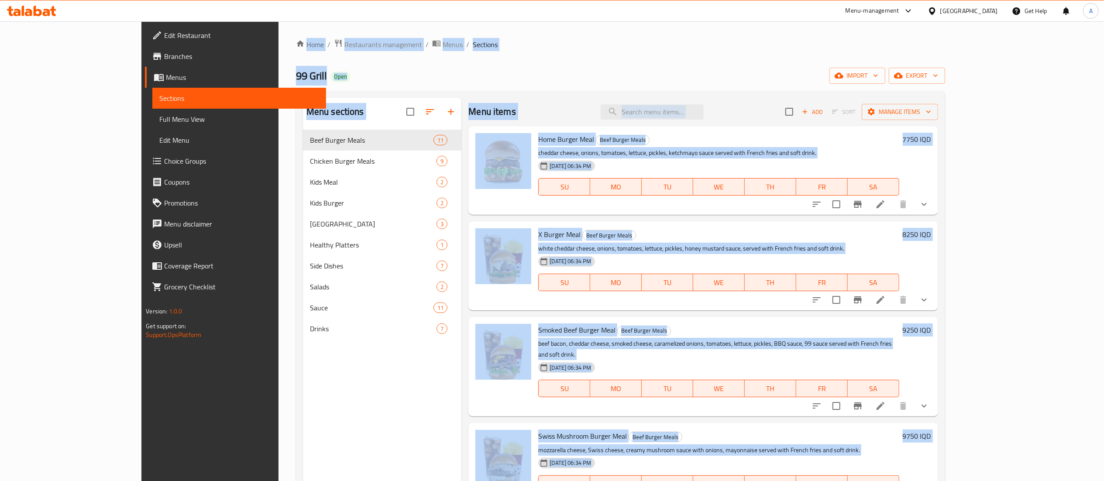
scroll to position [123, 0]
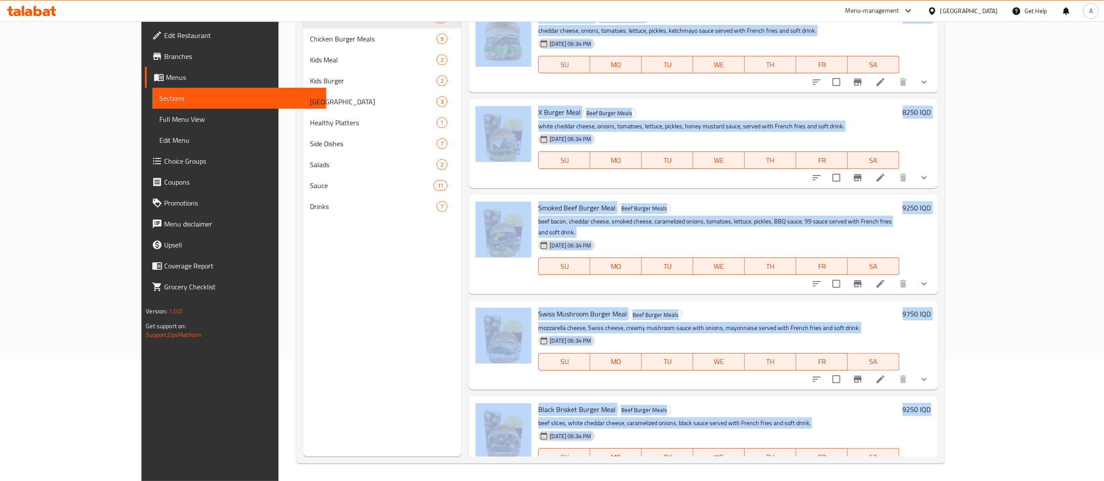
drag, startPoint x: 186, startPoint y: 33, endPoint x: 1100, endPoint y: 465, distance: 1011.1
click at [963, 465] on div "Home / Restaurants management / Menus / Sections 99 Grill Open import export Me…" at bounding box center [621, 190] width 684 height 582
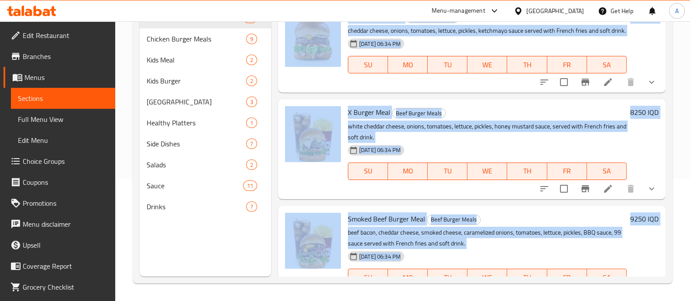
scroll to position [0, 0]
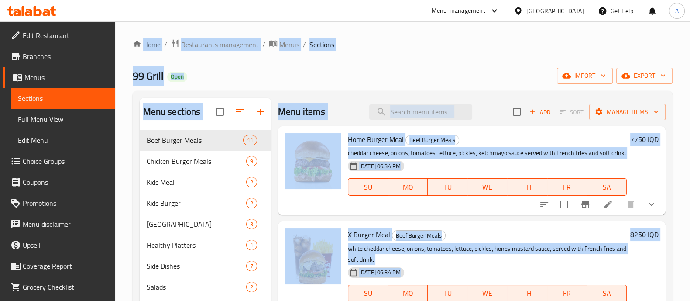
click at [362, 86] on div "Home / Restaurants management / Menus / Sections 99 Grill Open import export Me…" at bounding box center [403, 222] width 540 height 367
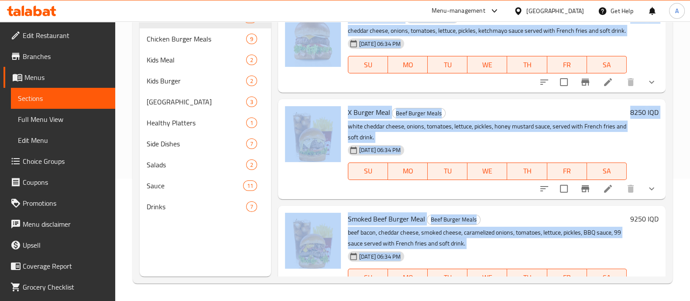
drag, startPoint x: 129, startPoint y: 26, endPoint x: 494, endPoint y: 277, distance: 442.7
click at [494, 277] on div "Home / Restaurants management / Menus / Sections 99 Grill Open import export Me…" at bounding box center [402, 100] width 575 height 402
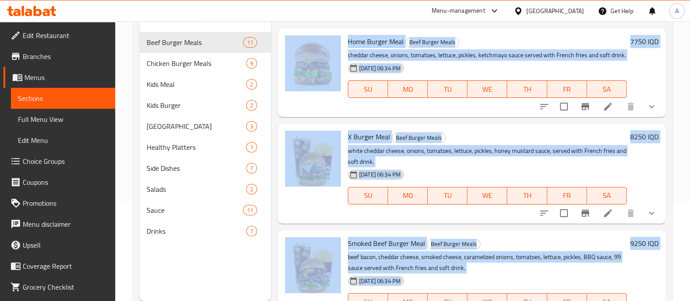
scroll to position [0, 0]
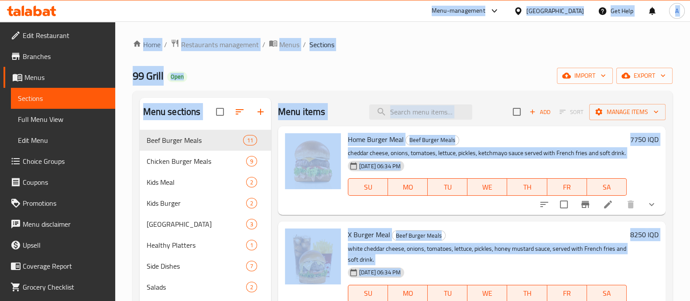
drag, startPoint x: 423, startPoint y: 236, endPoint x: 124, endPoint y: 10, distance: 374.9
click at [124, 21] on div "​ Menu-management [GEOGRAPHIC_DATA] Get Help A Edit Restaurant Branches Menus S…" at bounding box center [345, 160] width 690 height 279
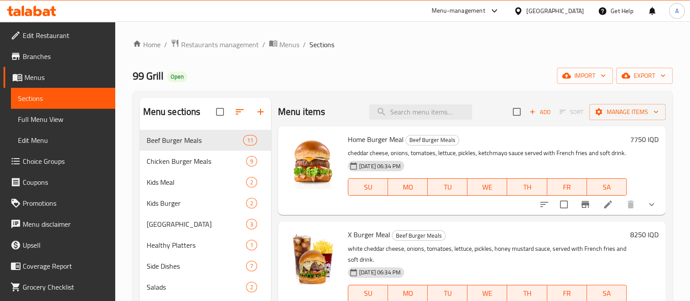
click at [127, 18] on div "Menu-management [GEOGRAPHIC_DATA] Get Help A" at bounding box center [345, 10] width 690 height 21
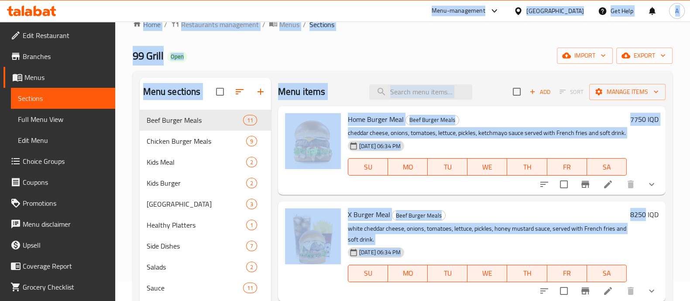
scroll to position [122, 0]
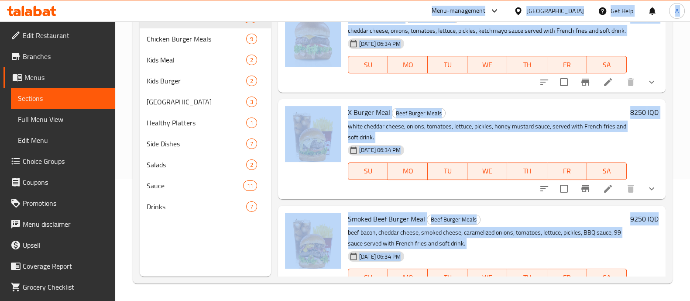
drag, startPoint x: 127, startPoint y: 18, endPoint x: 660, endPoint y: 299, distance: 602.6
click at [660, 179] on div "​ Menu-management [GEOGRAPHIC_DATA] Get Help A Edit Restaurant Branches Menus S…" at bounding box center [345, 38] width 690 height 279
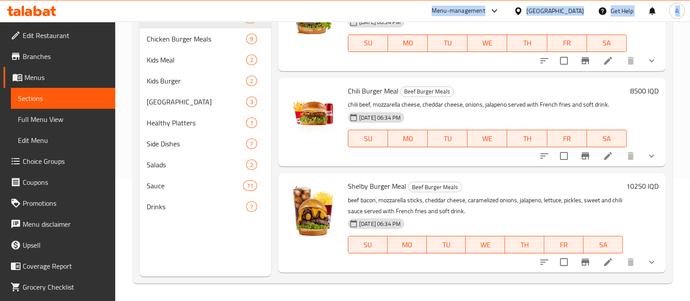
scroll to position [744, 0]
click at [447, 182] on div "Menu items Add Sort Manage items Home Burger Meal Beef Burger Meals cheddar che…" at bounding box center [468, 126] width 395 height 301
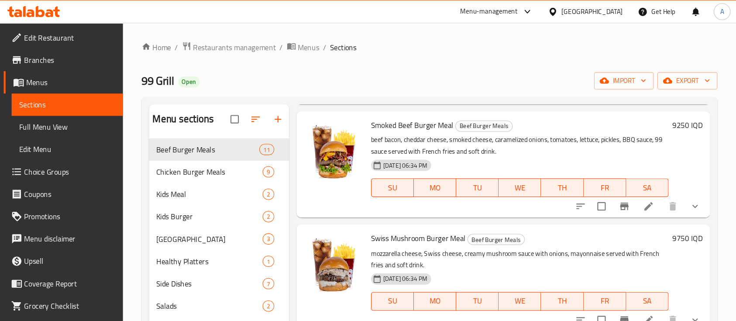
scroll to position [0, 0]
